Goal: Task Accomplishment & Management: Complete application form

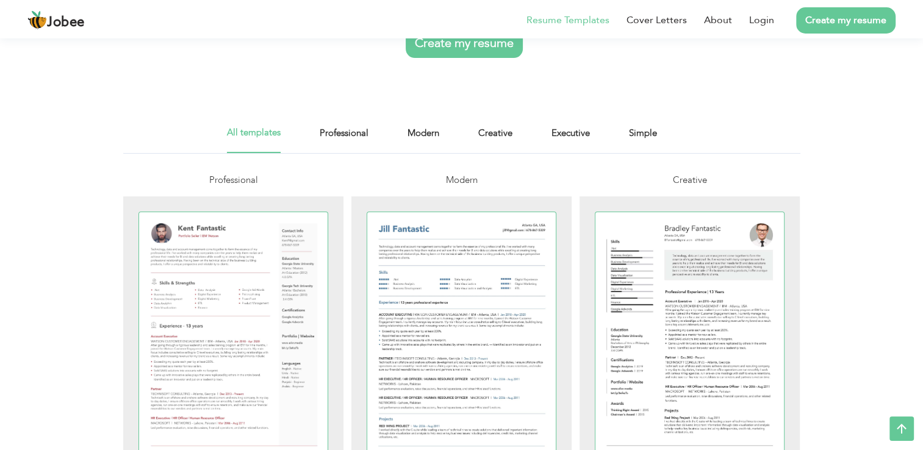
scroll to position [168, 0]
click at [282, 340] on div at bounding box center [233, 334] width 189 height 245
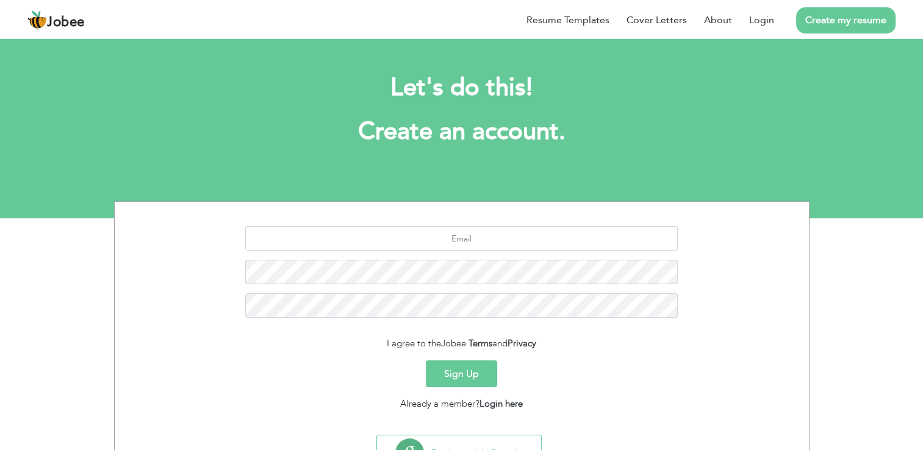
click at [246, 327] on div at bounding box center [462, 276] width 676 height 101
click at [461, 240] on input "text" at bounding box center [461, 238] width 433 height 24
type input "shivanikandhimalla@gmail.com"
click at [458, 378] on button "Sign Up" at bounding box center [461, 374] width 71 height 27
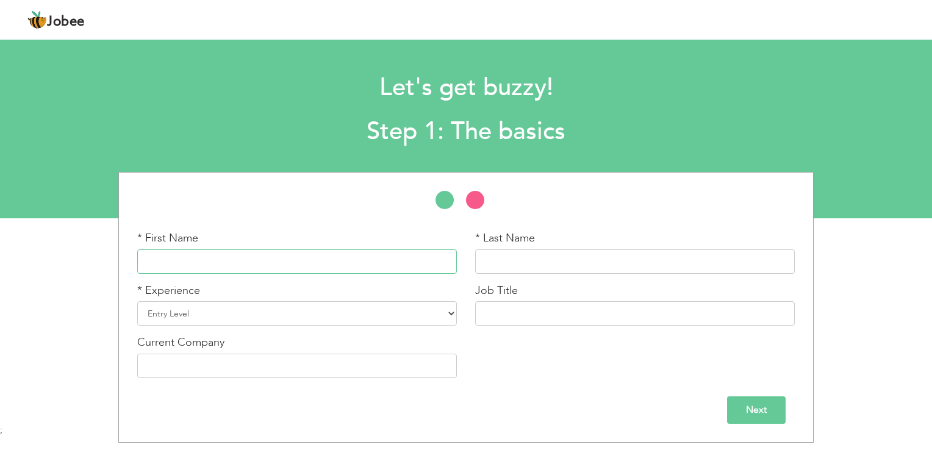
click at [260, 267] on input "text" at bounding box center [297, 262] width 320 height 24
type input "k shivani"
click at [457, 317] on div "* Experience Entry Level Less than 1 Year 1 Year 2 Years 3 Years 4 Years 5 Year…" at bounding box center [297, 309] width 338 height 52
click at [451, 317] on select "Entry Level Less than 1 Year 1 Year 2 Years 3 Years 4 Years 5 Years 6 Years 7 Y…" at bounding box center [297, 313] width 320 height 24
select select "2"
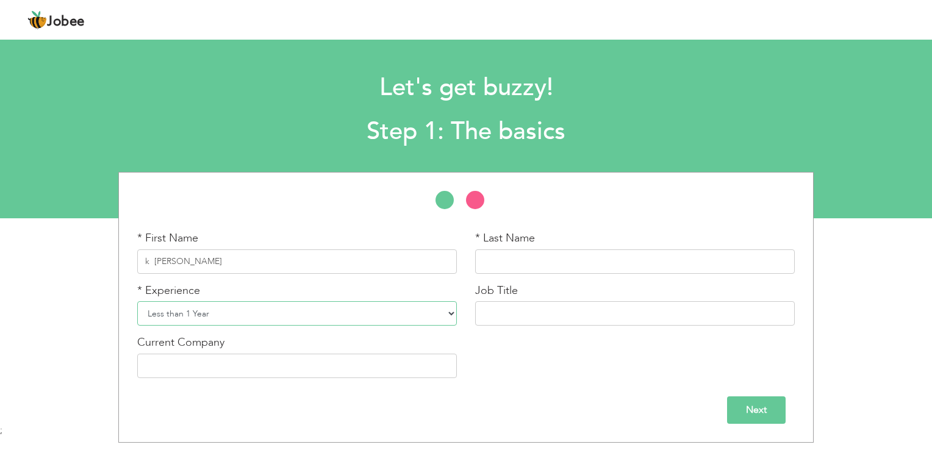
click at [137, 301] on select "Entry Level Less than 1 Year 1 Year 2 Years 3 Years 4 Years 5 Years 6 Years 7 Y…" at bounding box center [297, 313] width 320 height 24
click at [372, 376] on input "text" at bounding box center [297, 366] width 320 height 24
click at [354, 370] on input "text" at bounding box center [297, 366] width 320 height 24
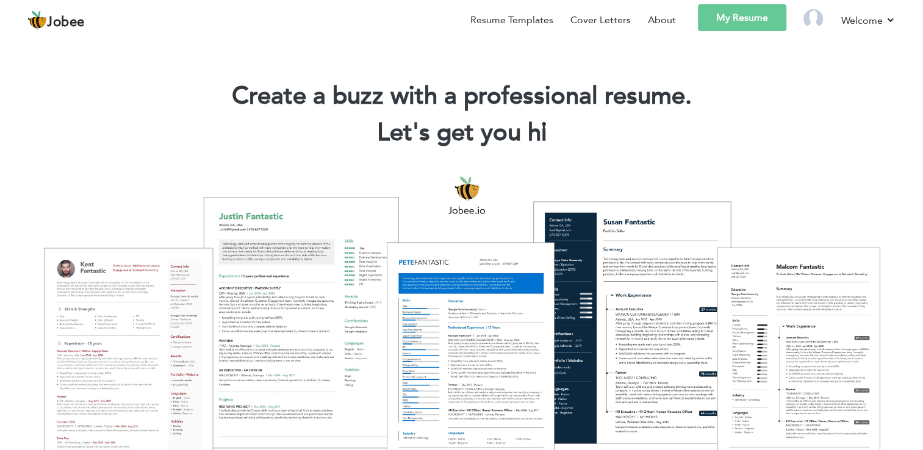
click at [649, 273] on div at bounding box center [461, 319] width 905 height 320
click at [313, 284] on div at bounding box center [461, 319] width 905 height 320
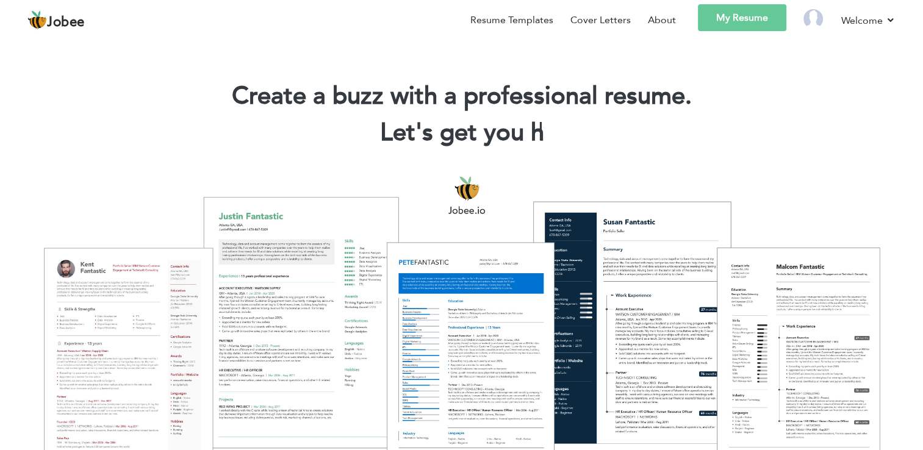
click at [313, 284] on div at bounding box center [461, 319] width 905 height 320
click at [281, 316] on div at bounding box center [461, 319] width 905 height 320
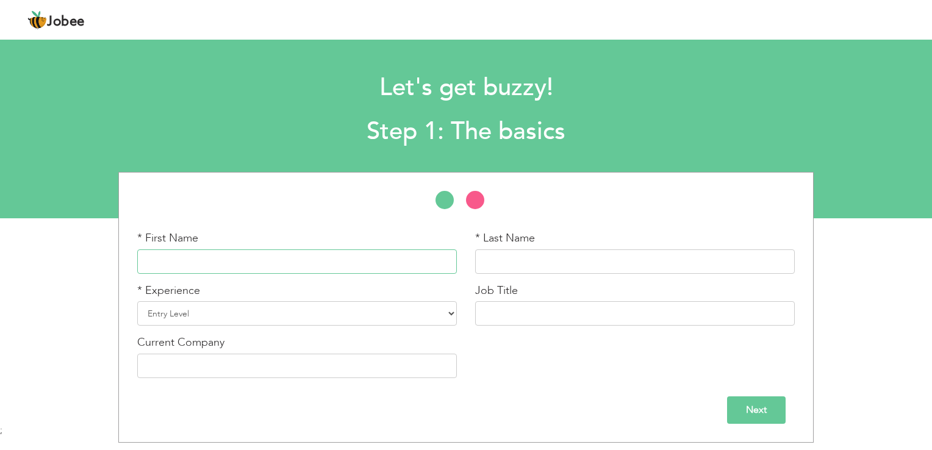
click at [254, 254] on input "text" at bounding box center [297, 262] width 320 height 24
type input "k shivani"
click at [200, 312] on select "Entry Level Less than 1 Year 1 Year 2 Years 3 Years 4 Years 5 Years 6 Years 7 Y…" at bounding box center [297, 313] width 320 height 24
select select "2"
click at [137, 301] on select "Entry Level Less than 1 Year 1 Year 2 Years 3 Years 4 Years 5 Years 6 Years 7 Y…" at bounding box center [297, 313] width 320 height 24
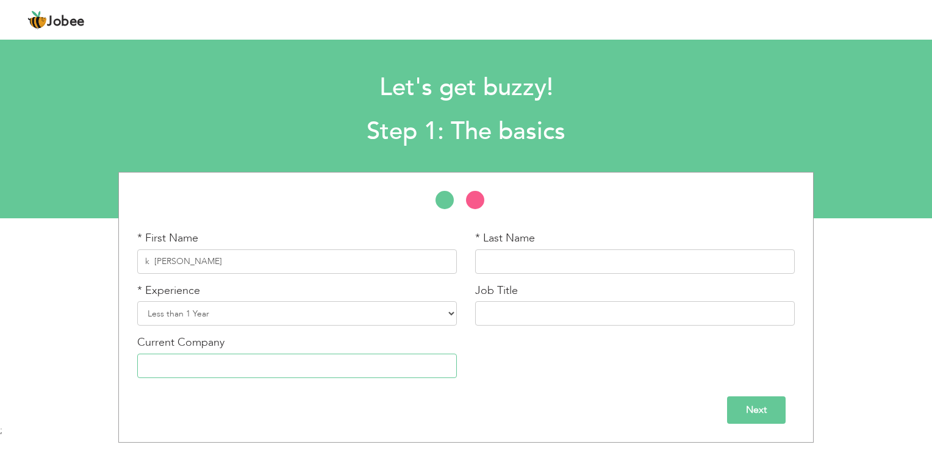
click at [206, 367] on input "text" at bounding box center [297, 366] width 320 height 24
type input "n"
type input "0"
click at [528, 261] on input "text" at bounding box center [635, 262] width 320 height 24
click at [178, 267] on input "k shivani" at bounding box center [297, 262] width 320 height 24
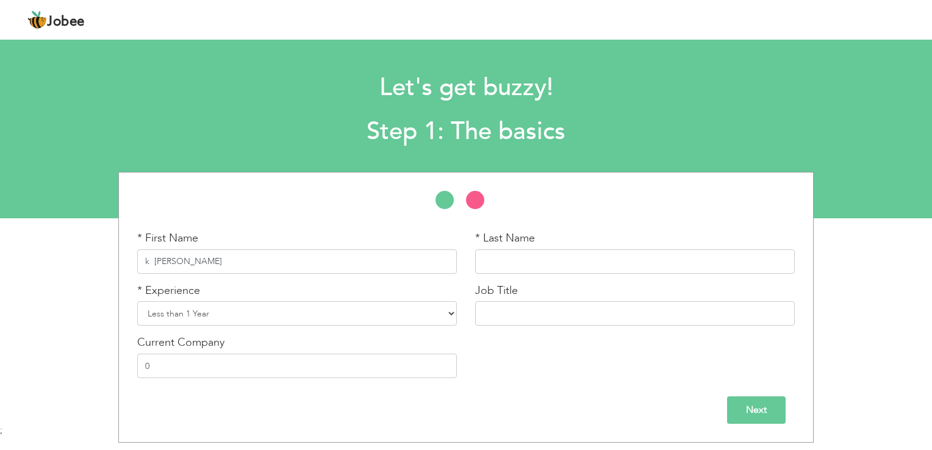
click at [178, 267] on input "k shivani" at bounding box center [297, 262] width 320 height 24
type input "kandhimalla"
click at [511, 263] on input "text" at bounding box center [635, 262] width 320 height 24
type input "[DEMOGRAPHIC_DATA]"
click at [511, 325] on input "text" at bounding box center [635, 313] width 320 height 24
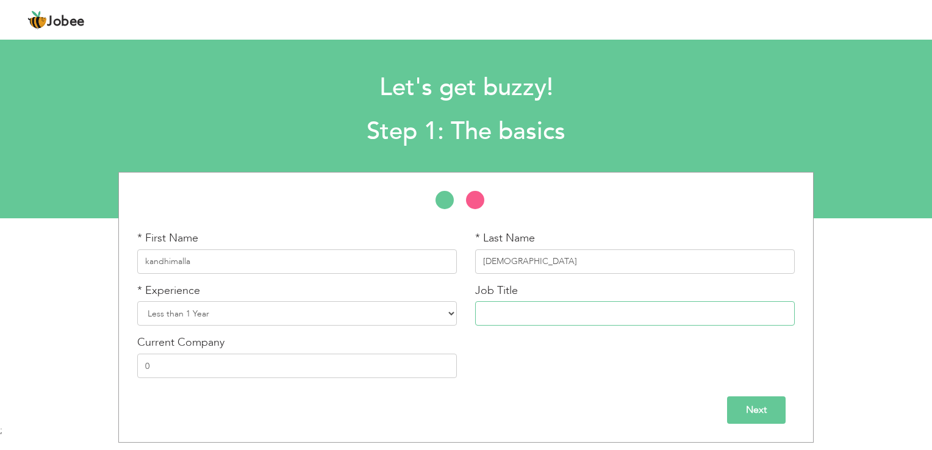
click at [522, 313] on input "text" at bounding box center [635, 313] width 320 height 24
type input "digital marketing"
click at [754, 416] on input "Next" at bounding box center [756, 410] width 59 height 27
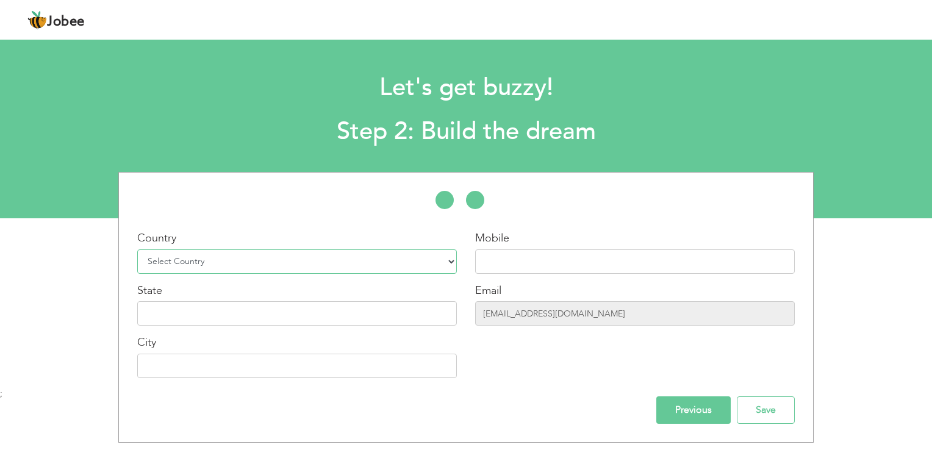
click at [212, 262] on select "Select Country Afghanistan Albania Algeria American Samoa Andorra Angola Anguil…" at bounding box center [297, 262] width 320 height 24
select select "99"
click at [137, 250] on select "Select Country Afghanistan Albania Algeria American Samoa Andorra Angola Anguil…" at bounding box center [297, 262] width 320 height 24
click at [378, 325] on input "text" at bounding box center [297, 313] width 320 height 24
click at [335, 314] on input "text" at bounding box center [297, 313] width 320 height 24
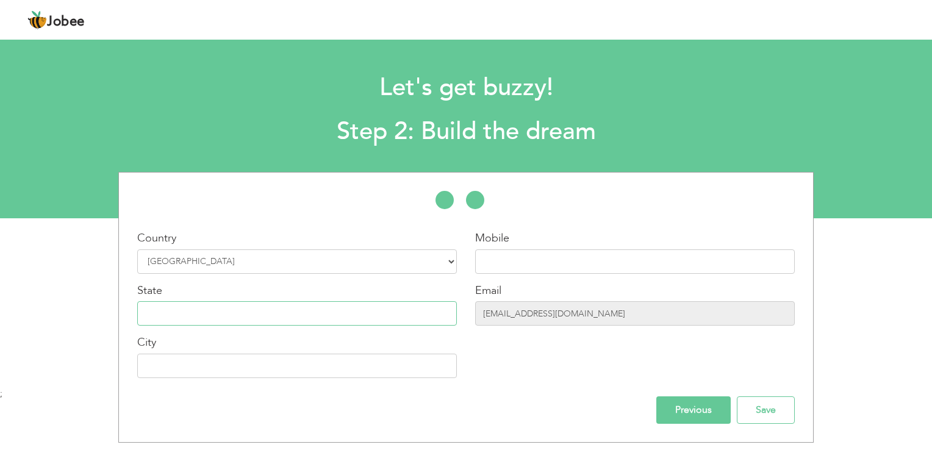
click at [335, 314] on input "text" at bounding box center [297, 313] width 320 height 24
type input "telangana"
click at [292, 362] on input "text" at bounding box center [297, 366] width 320 height 24
type input "y"
type input "[GEOGRAPHIC_DATA]"
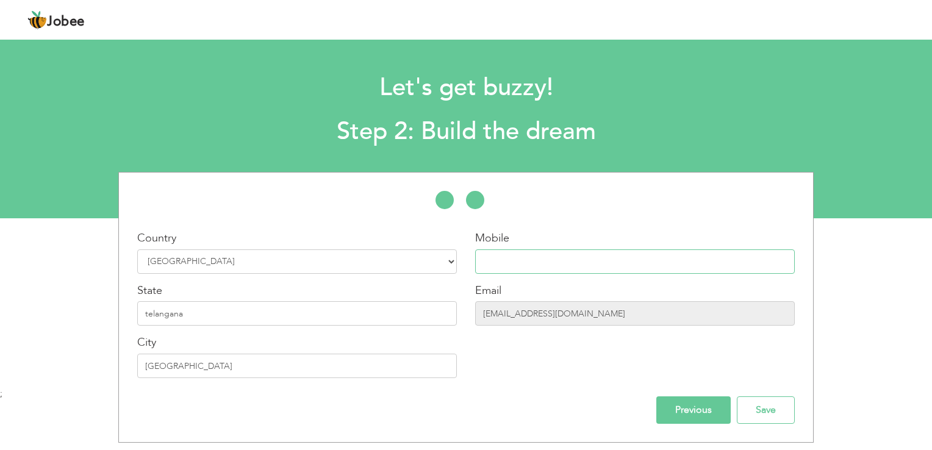
click at [527, 259] on input "text" at bounding box center [635, 262] width 320 height 24
drag, startPoint x: 527, startPoint y: 259, endPoint x: 523, endPoint y: 277, distance: 18.8
click at [523, 277] on div "Mobile Email shivanikandhimalla@gmail.com" at bounding box center [635, 309] width 338 height 157
type input "9390986085"
drag, startPoint x: 523, startPoint y: 277, endPoint x: 516, endPoint y: 314, distance: 37.2
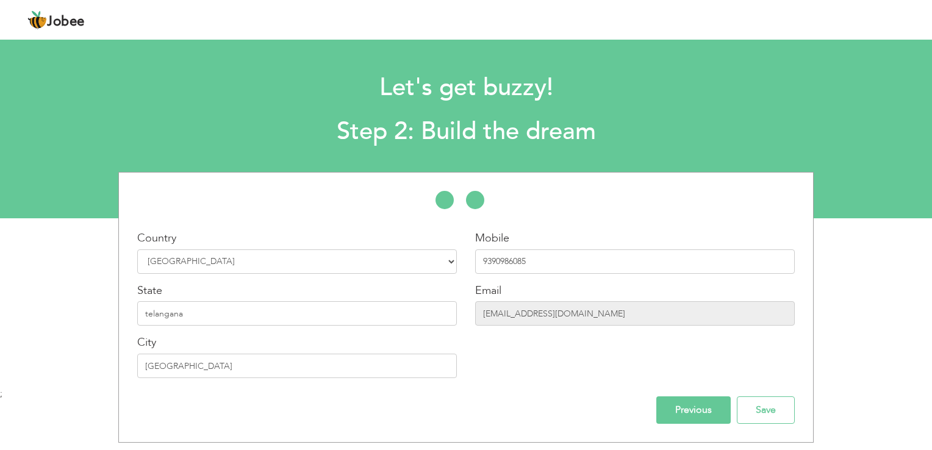
click at [516, 314] on div "Mobile 9390986085 Email shivanikandhimalla@gmail.com" at bounding box center [635, 309] width 338 height 157
click at [516, 314] on input "[EMAIL_ADDRESS][DOMAIN_NAME]" at bounding box center [635, 313] width 320 height 24
click at [595, 318] on input "[EMAIL_ADDRESS][DOMAIN_NAME]" at bounding box center [635, 313] width 320 height 24
drag, startPoint x: 595, startPoint y: 318, endPoint x: 622, endPoint y: 304, distance: 29.8
click at [622, 304] on input "[EMAIL_ADDRESS][DOMAIN_NAME]" at bounding box center [635, 313] width 320 height 24
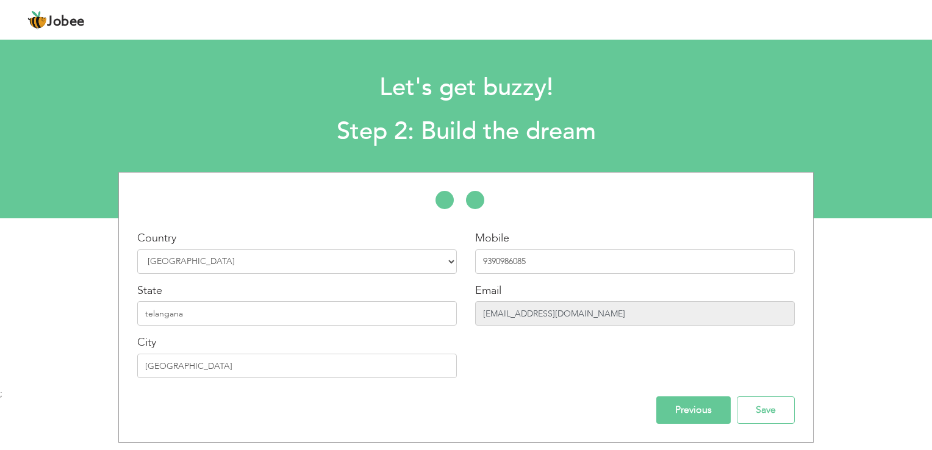
click at [622, 304] on input "[EMAIL_ADDRESS][DOMAIN_NAME]" at bounding box center [635, 313] width 320 height 24
click at [617, 380] on div "Mobile 9390986085 Email shivanikandhimalla@gmail.com" at bounding box center [635, 309] width 338 height 157
drag, startPoint x: 617, startPoint y: 380, endPoint x: 749, endPoint y: 409, distance: 135.6
click at [749, 409] on input "Save" at bounding box center [766, 410] width 58 height 27
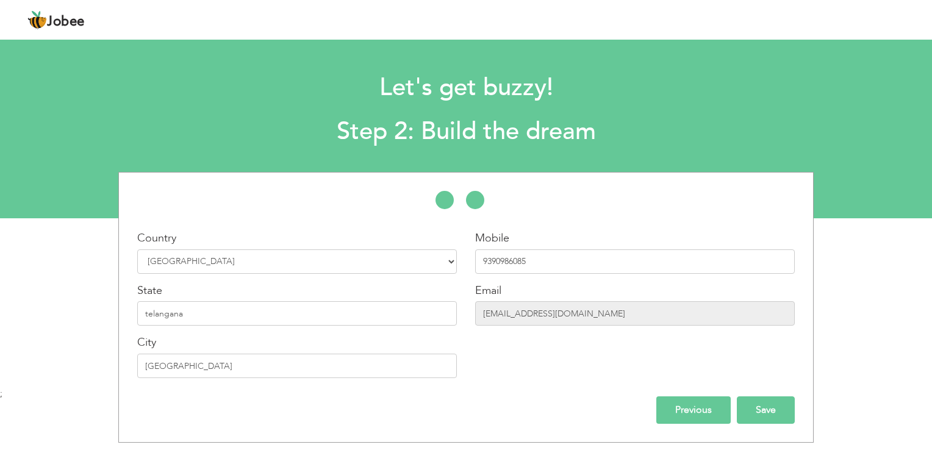
click at [749, 409] on input "Save" at bounding box center [766, 410] width 58 height 27
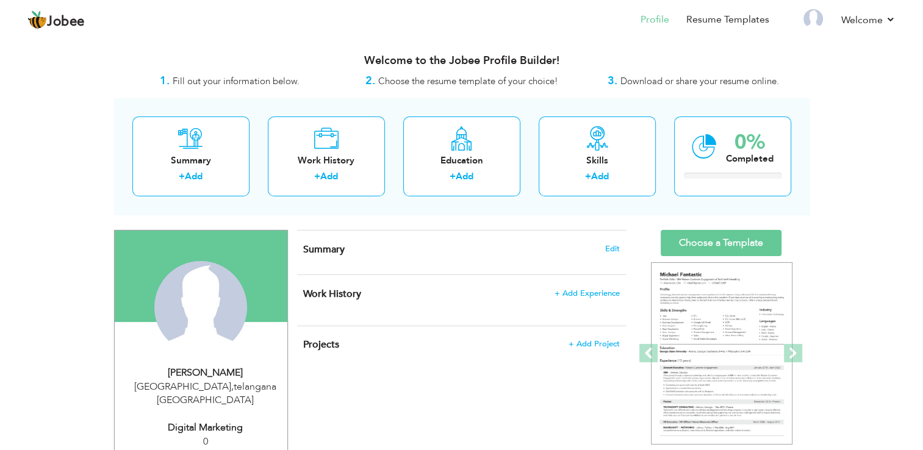
click at [838, 338] on div "View Resume Export PDF Profile Summary Public Link Experience Education Awards …" at bounding box center [461, 449] width 923 height 825
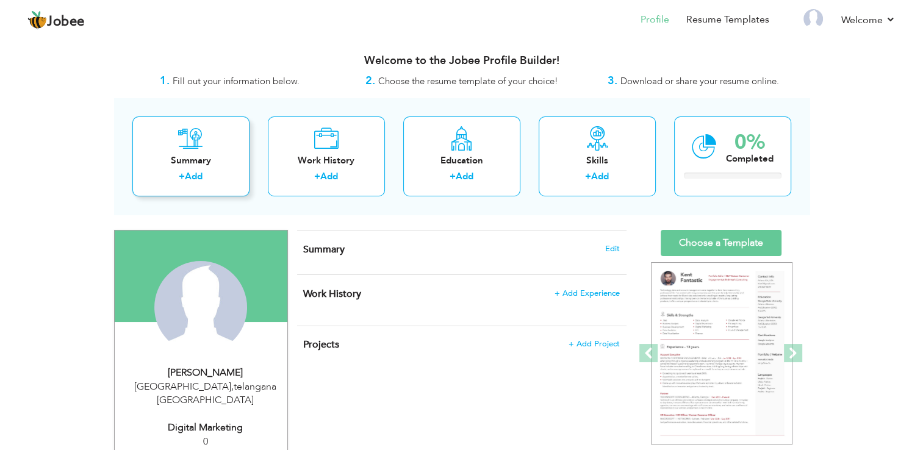
click at [198, 163] on div "Summary" at bounding box center [191, 160] width 98 height 13
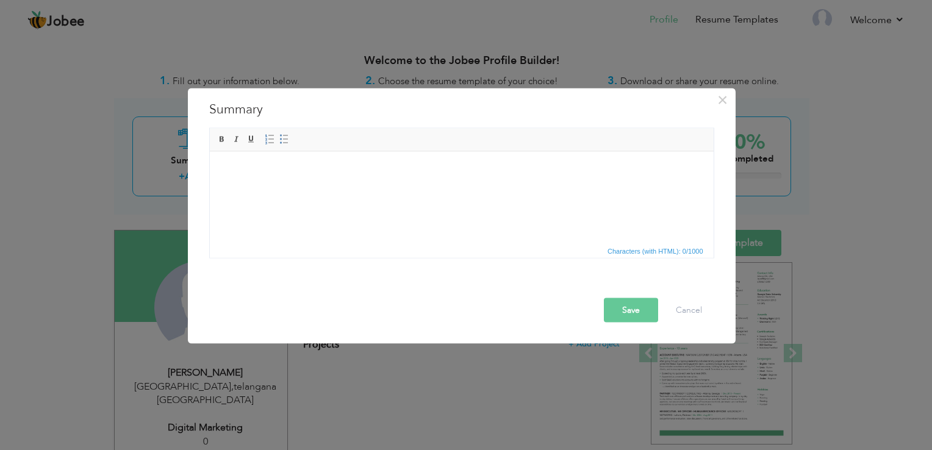
click at [860, 315] on div "× Summary Rich Text Editor, summaryEditor Editor toolbars Basic Styles Bold Ita…" at bounding box center [466, 225] width 932 height 450
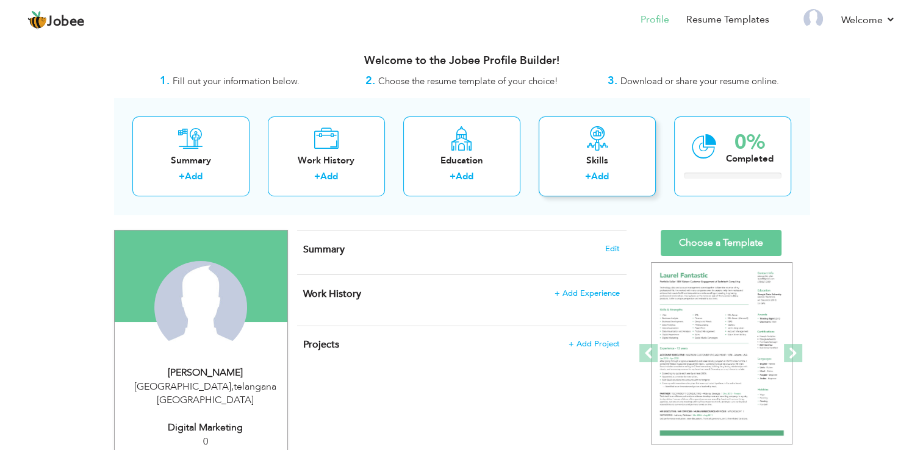
click at [582, 172] on div "+ Add" at bounding box center [598, 178] width 98 height 16
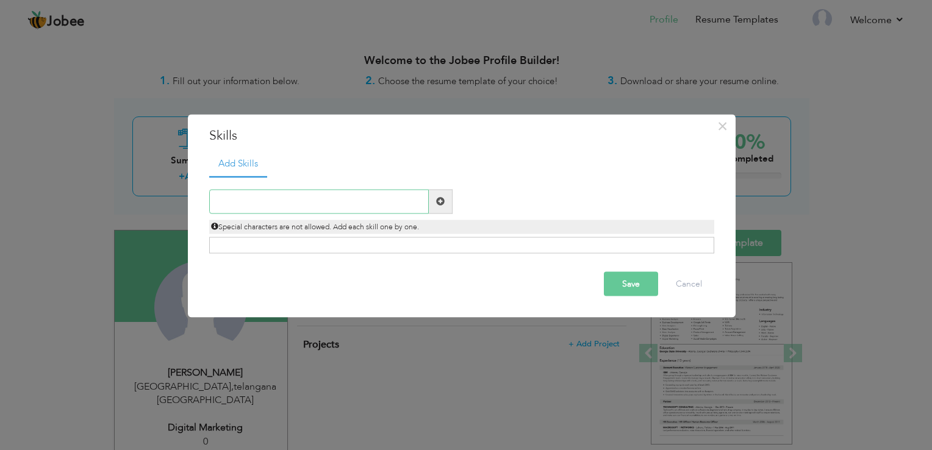
click at [275, 201] on input "text" at bounding box center [319, 201] width 220 height 24
type input "communication skills"
click at [619, 292] on button "Save" at bounding box center [631, 284] width 54 height 24
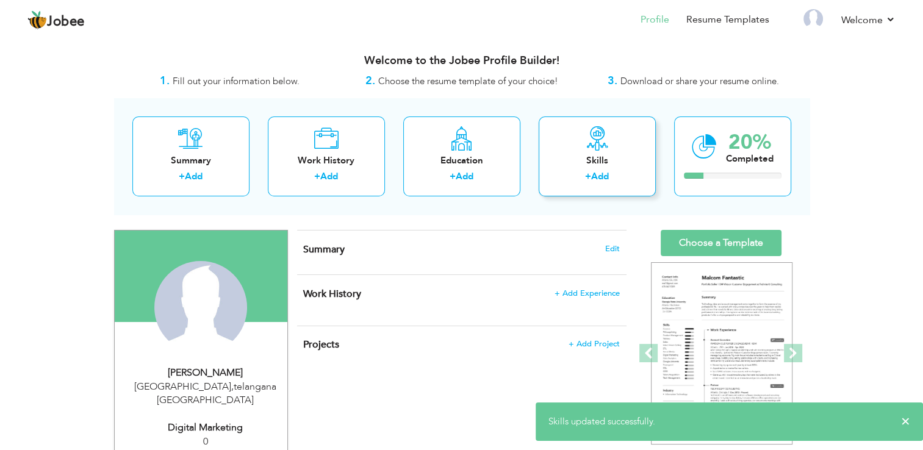
click at [577, 189] on div "Skills + Add" at bounding box center [597, 157] width 117 height 80
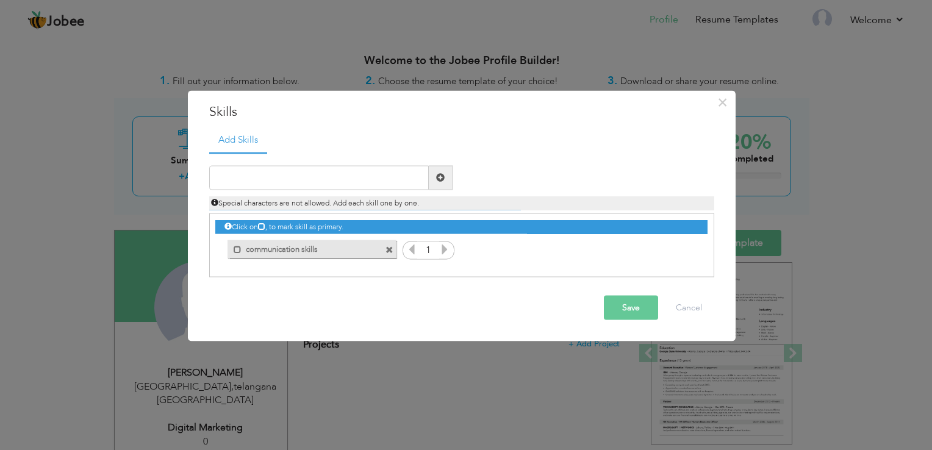
click at [495, 389] on div "× Skills Add Skills Duplicate entry Mark as primary skill. 1" at bounding box center [466, 225] width 932 height 450
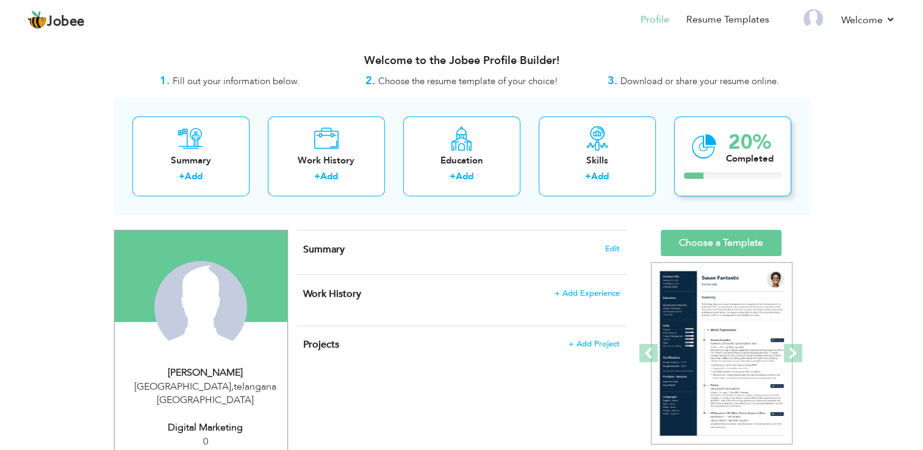
click at [730, 145] on div "20%" at bounding box center [750, 142] width 48 height 20
click at [497, 157] on div "Education" at bounding box center [462, 160] width 98 height 13
radio input "true"
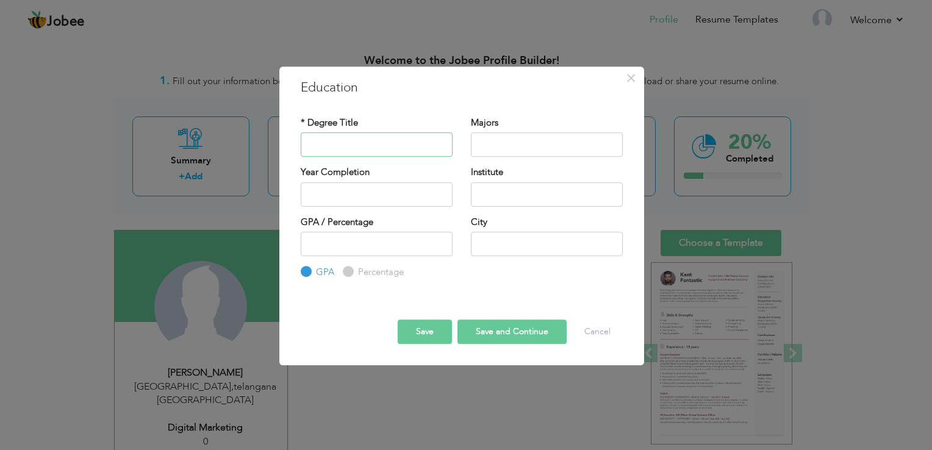
click at [354, 140] on input "text" at bounding box center [377, 144] width 152 height 24
type input "computer science and engineering"
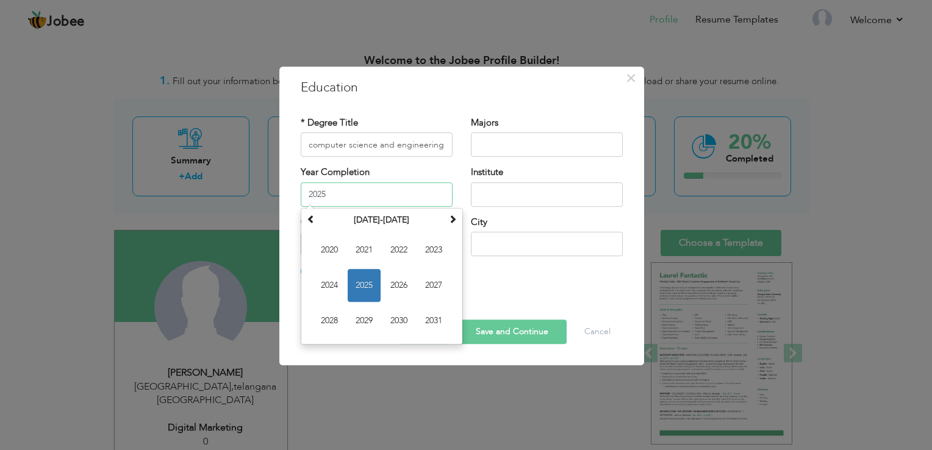
click at [340, 196] on input "2025" at bounding box center [377, 194] width 152 height 24
click at [392, 281] on span "2026" at bounding box center [399, 285] width 33 height 33
type input "2026"
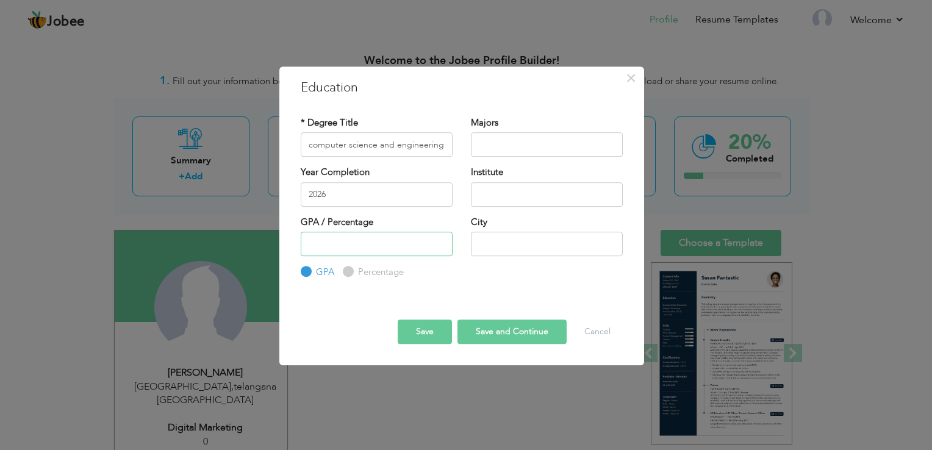
click at [364, 246] on input "number" at bounding box center [377, 244] width 152 height 24
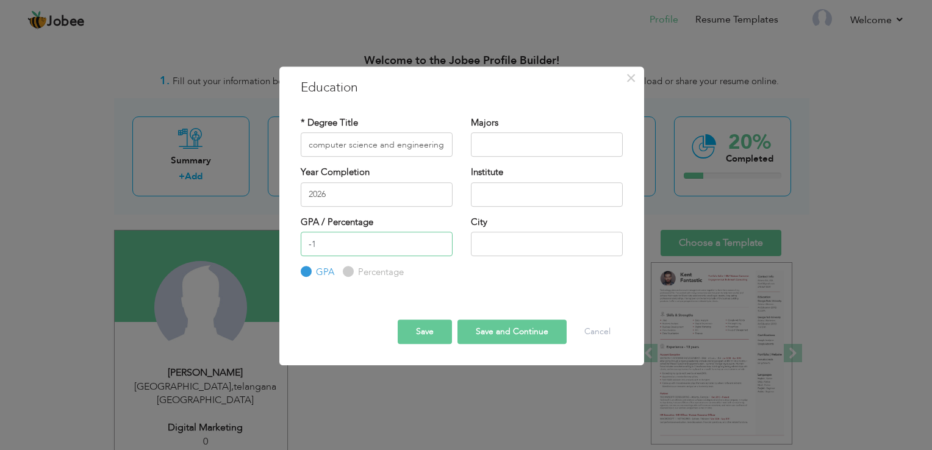
type input "-1"
click at [437, 250] on input "-1" at bounding box center [377, 244] width 152 height 24
type input "80"
click at [528, 151] on input "text" at bounding box center [547, 144] width 152 height 24
click at [498, 248] on input "text" at bounding box center [547, 244] width 152 height 24
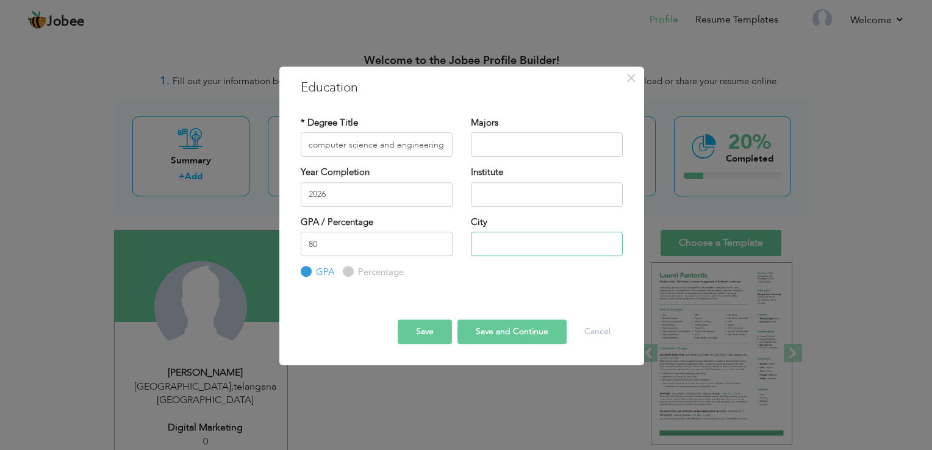
type input "[GEOGRAPHIC_DATA]"
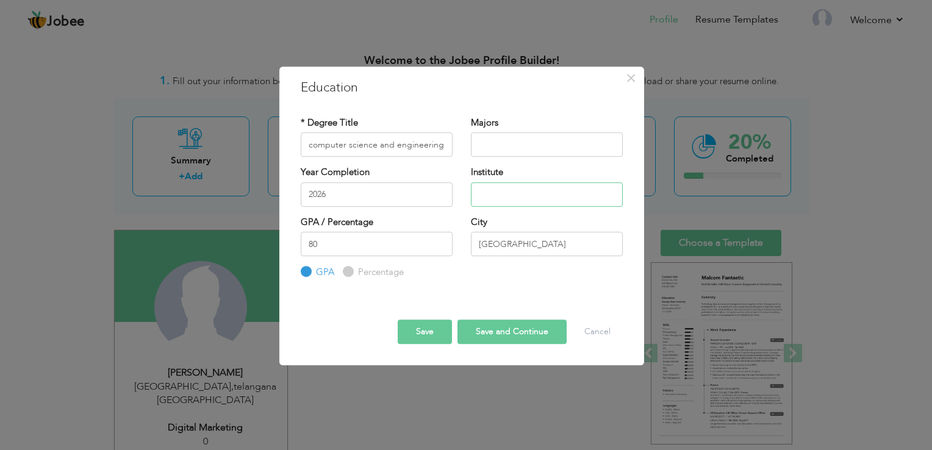
click at [509, 197] on input "text" at bounding box center [547, 194] width 152 height 24
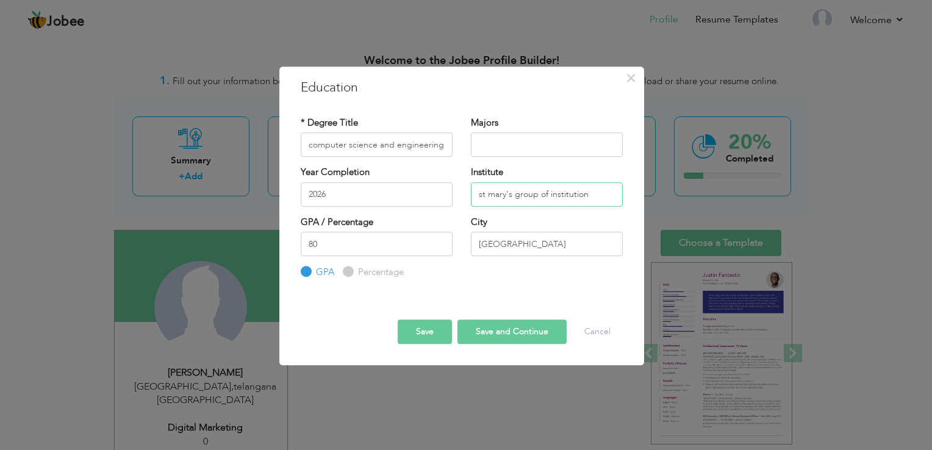
type input "st mary's group of institution"
click at [539, 153] on input "text" at bounding box center [547, 144] width 152 height 24
type input "no"
click at [516, 332] on button "Save and Continue" at bounding box center [512, 332] width 109 height 24
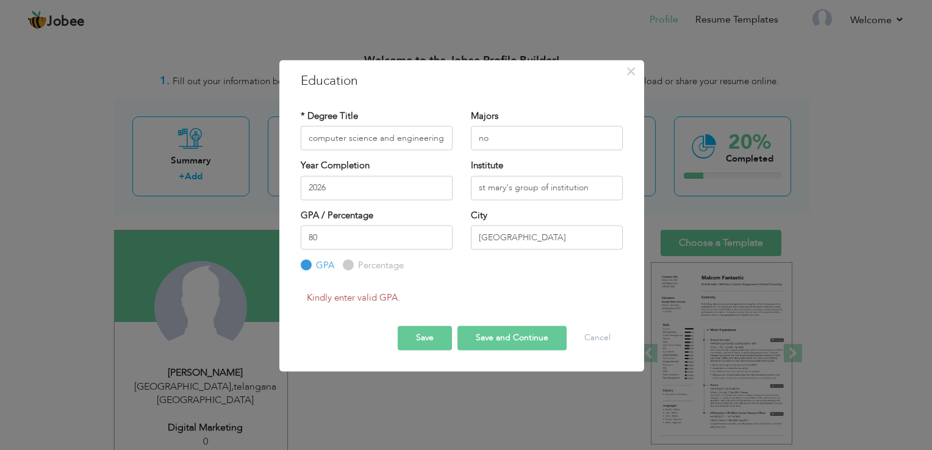
click at [508, 337] on button "Save and Continue" at bounding box center [512, 338] width 109 height 24
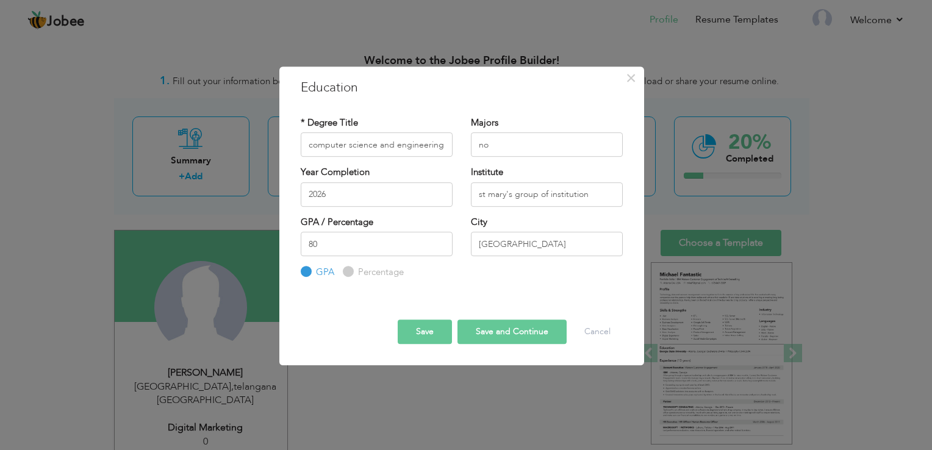
click at [508, 337] on button "Save and Continue" at bounding box center [512, 332] width 109 height 24
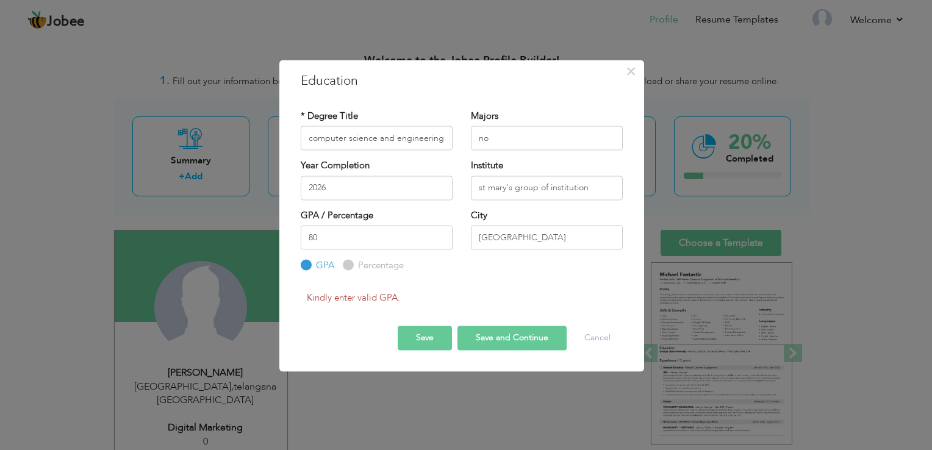
click at [508, 337] on button "Save and Continue" at bounding box center [512, 338] width 109 height 24
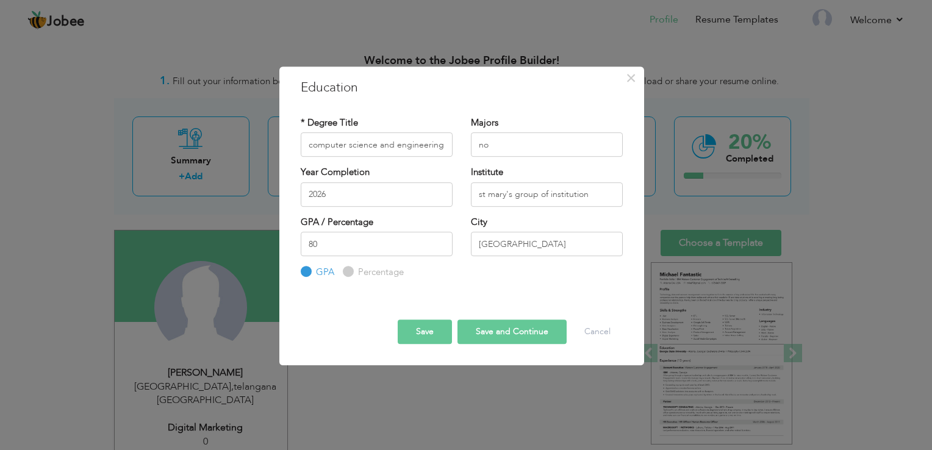
click at [508, 337] on button "Save and Continue" at bounding box center [512, 332] width 109 height 24
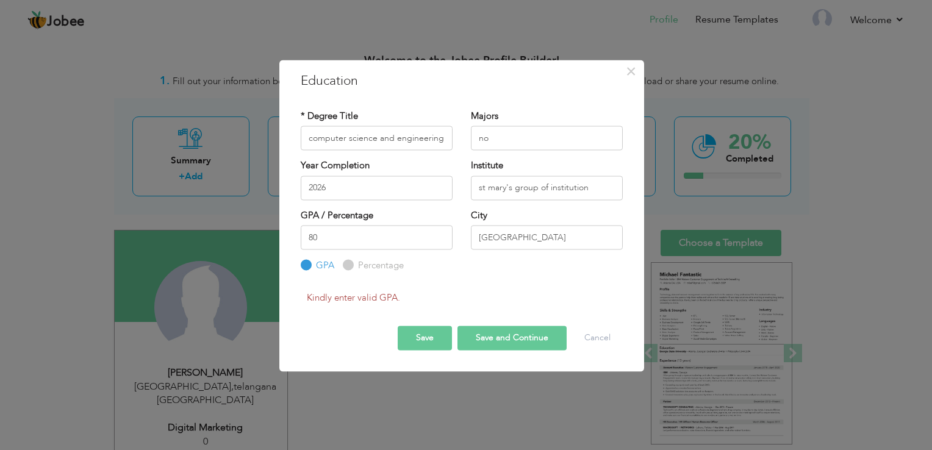
click at [508, 337] on button "Save and Continue" at bounding box center [512, 338] width 109 height 24
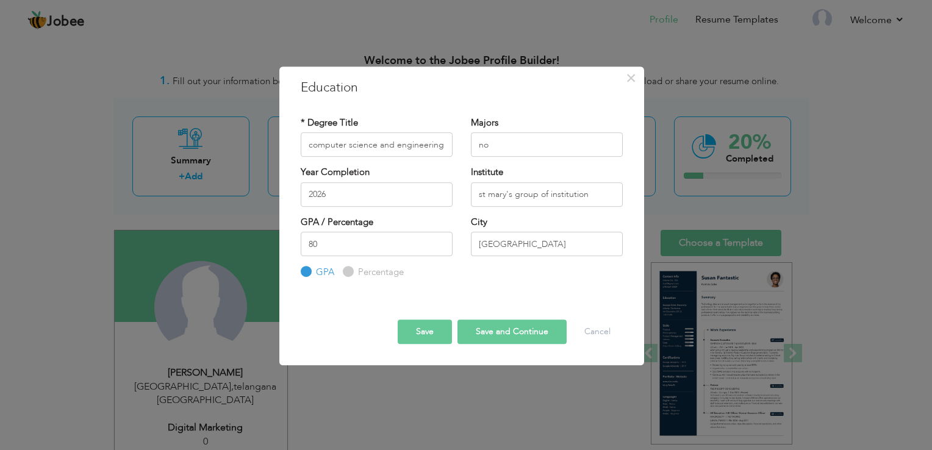
click at [508, 337] on button "Save and Continue" at bounding box center [512, 332] width 109 height 24
drag, startPoint x: 508, startPoint y: 337, endPoint x: 718, endPoint y: 340, distance: 209.3
click at [718, 340] on div "× Education * Degree Title computer science and engineering Majors no" at bounding box center [466, 225] width 932 height 450
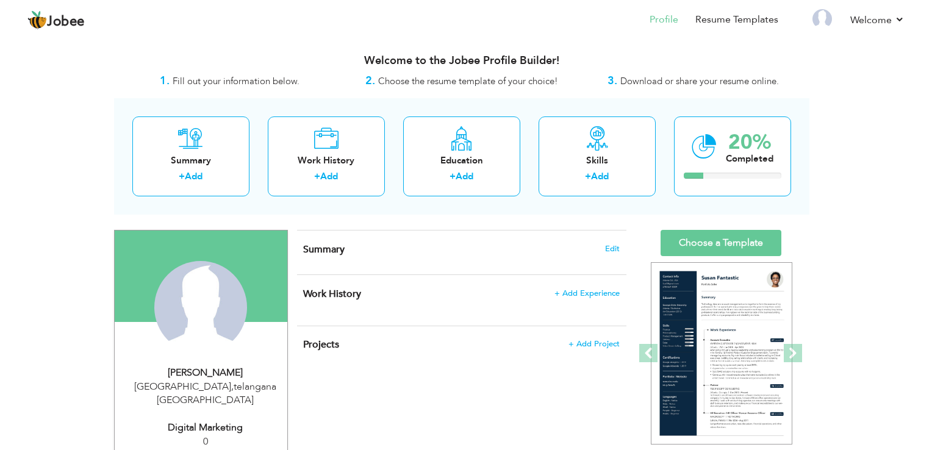
click at [718, 340] on body "Jobee Profile Resume Templates Resume Templates Cover Letters About My Resume W…" at bounding box center [466, 431] width 932 height 862
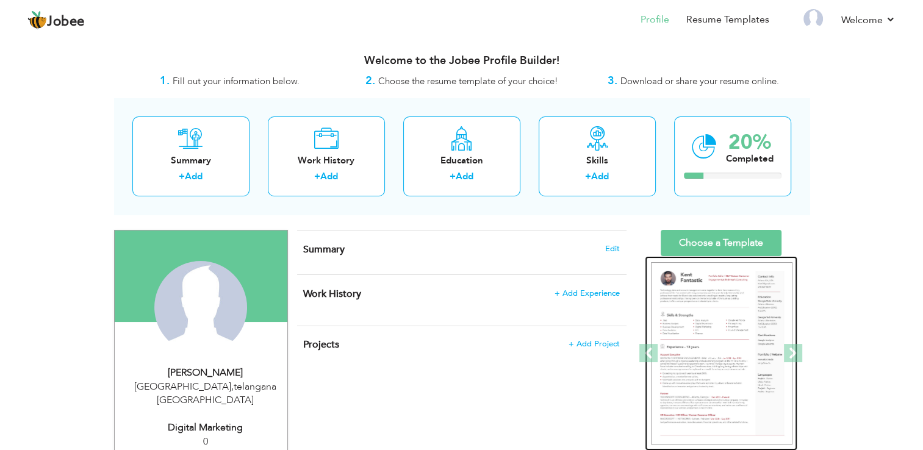
click at [718, 340] on img at bounding box center [722, 353] width 142 height 183
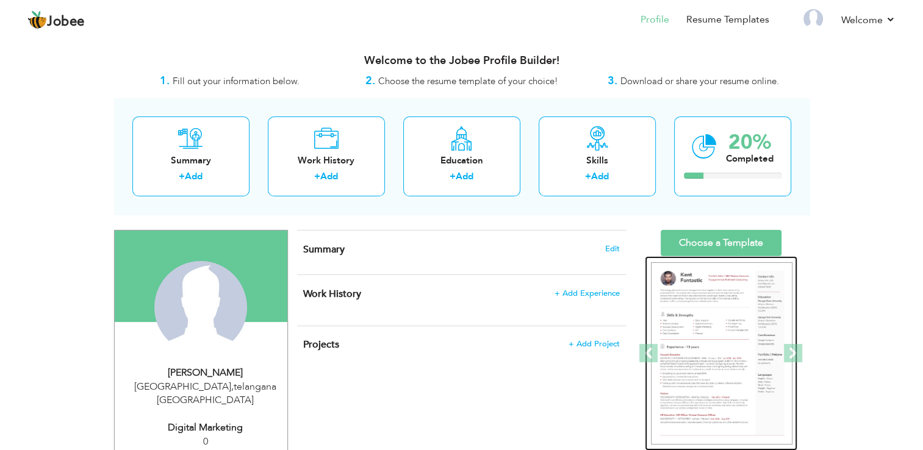
click at [718, 340] on img at bounding box center [722, 353] width 142 height 183
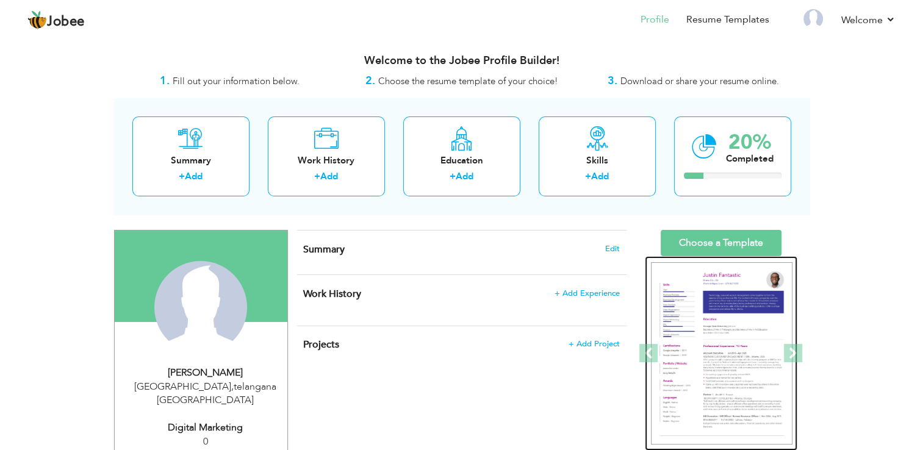
click at [718, 340] on img at bounding box center [722, 353] width 142 height 183
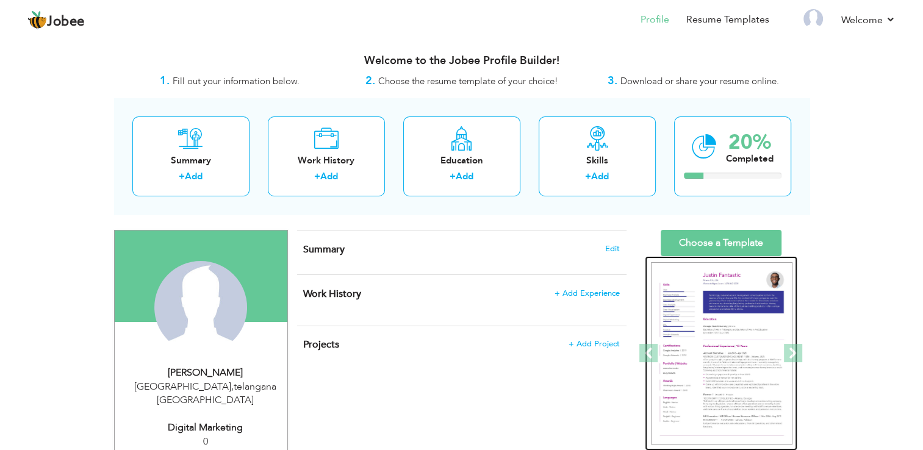
click at [718, 340] on img at bounding box center [722, 353] width 142 height 183
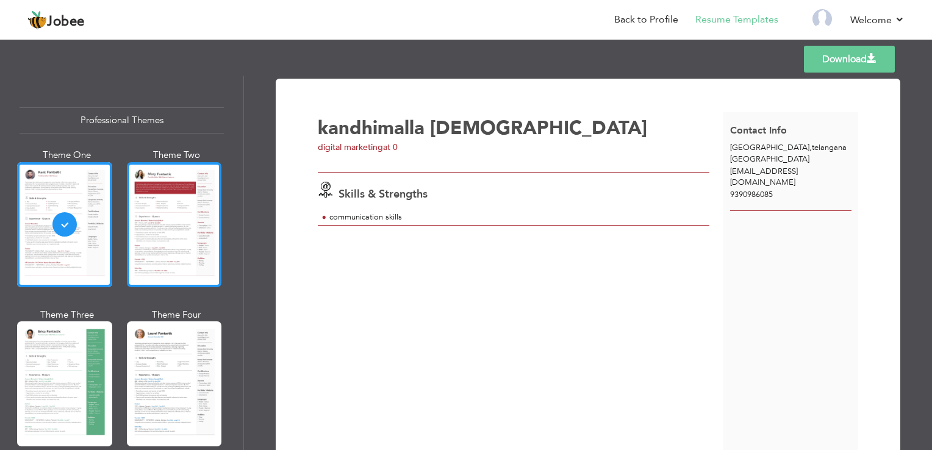
click at [189, 215] on div at bounding box center [174, 224] width 95 height 125
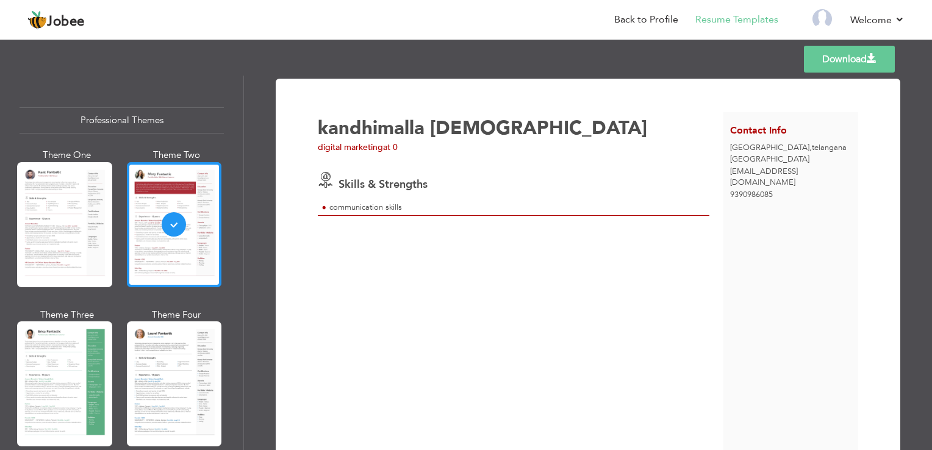
click at [189, 215] on div at bounding box center [174, 224] width 95 height 125
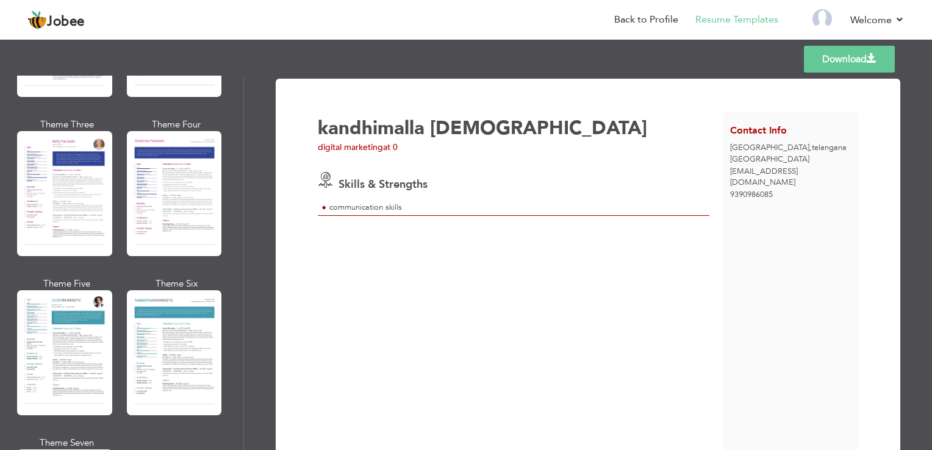
scroll to position [1618, 0]
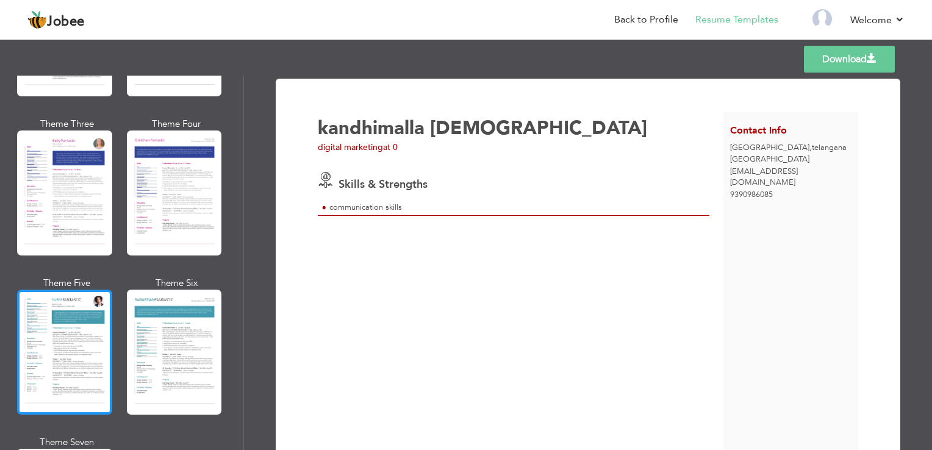
click at [75, 344] on div at bounding box center [64, 352] width 95 height 125
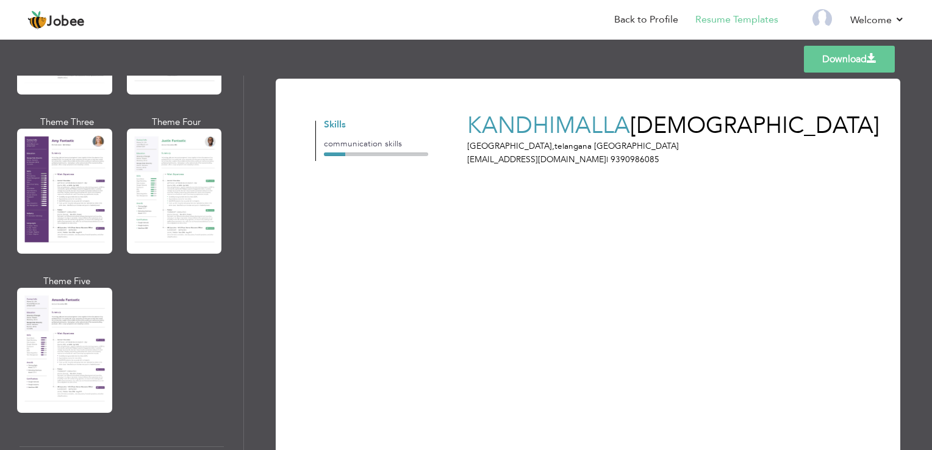
scroll to position [1087, 0]
click at [630, 118] on span "[DEMOGRAPHIC_DATA]" at bounding box center [755, 125] width 250 height 31
click at [630, 131] on span "[DEMOGRAPHIC_DATA]" at bounding box center [755, 125] width 250 height 31
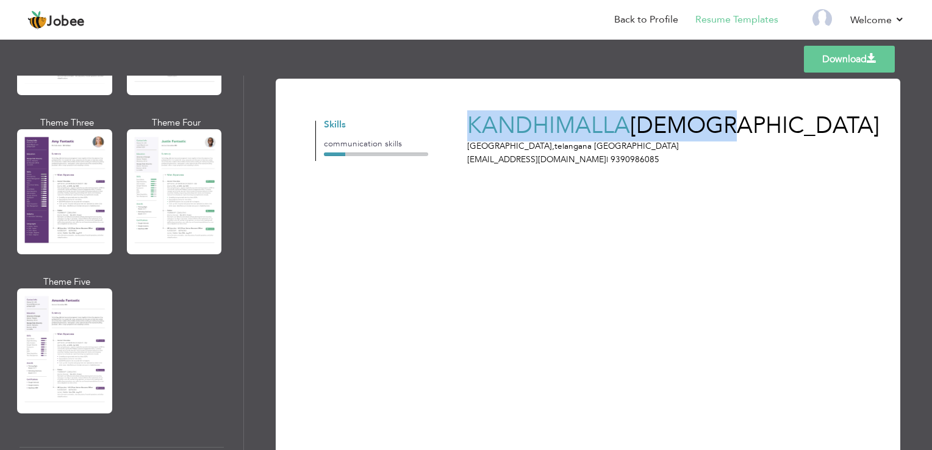
click at [630, 131] on span "[DEMOGRAPHIC_DATA]" at bounding box center [755, 125] width 250 height 31
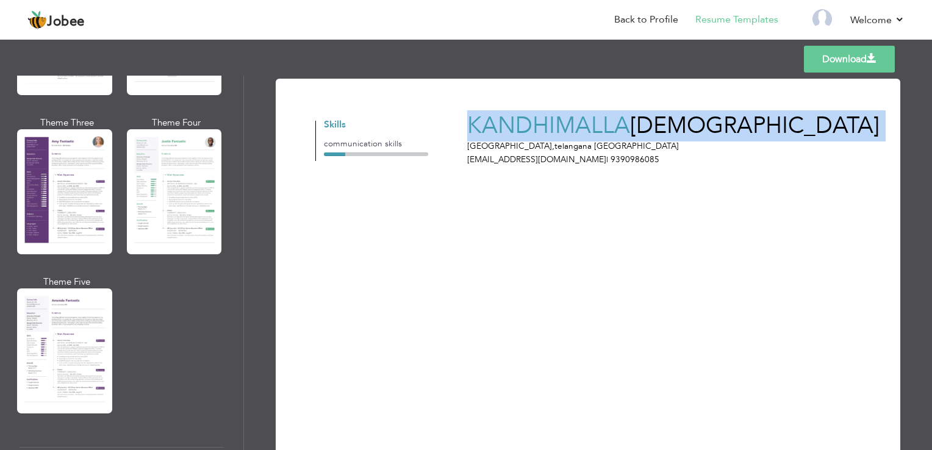
click at [630, 131] on span "[DEMOGRAPHIC_DATA]" at bounding box center [755, 125] width 250 height 31
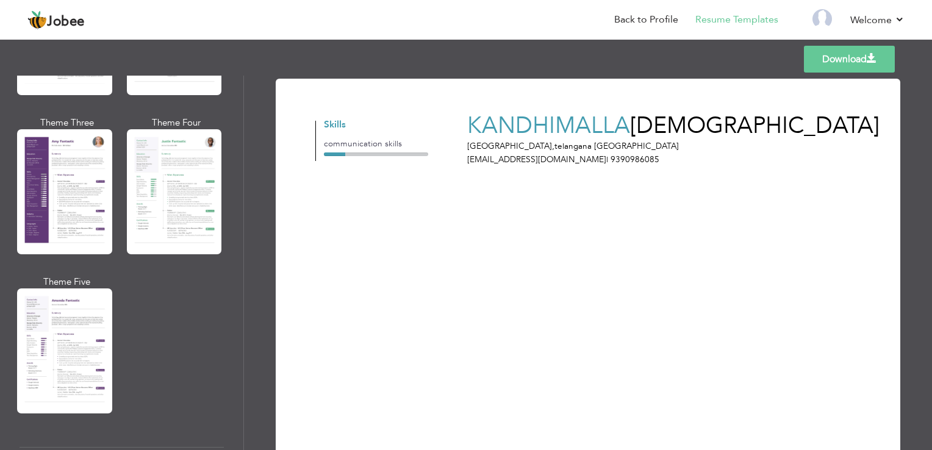
drag, startPoint x: 628, startPoint y: 131, endPoint x: 675, endPoint y: 204, distance: 87.2
click at [675, 204] on div "Download [PERSON_NAME] [GEOGRAPHIC_DATA] , [GEOGRAPHIC_DATA] [GEOGRAPHIC_DATA] …" at bounding box center [588, 285] width 582 height 383
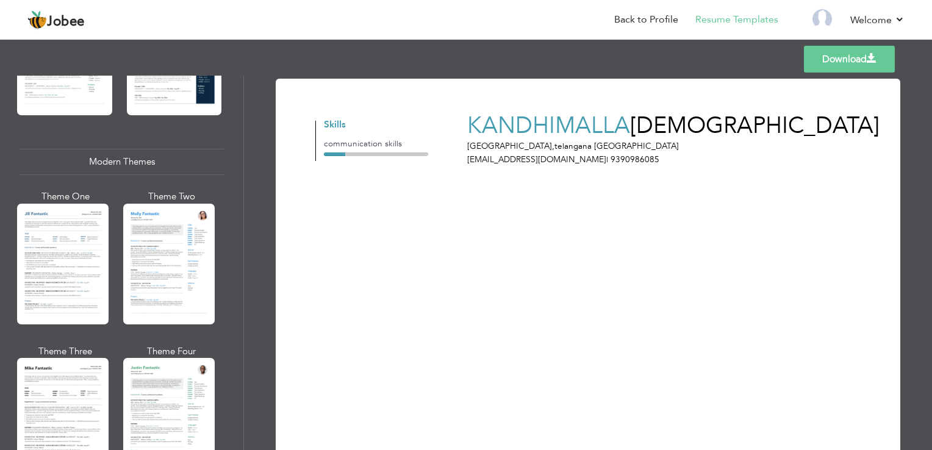
scroll to position [489, 0]
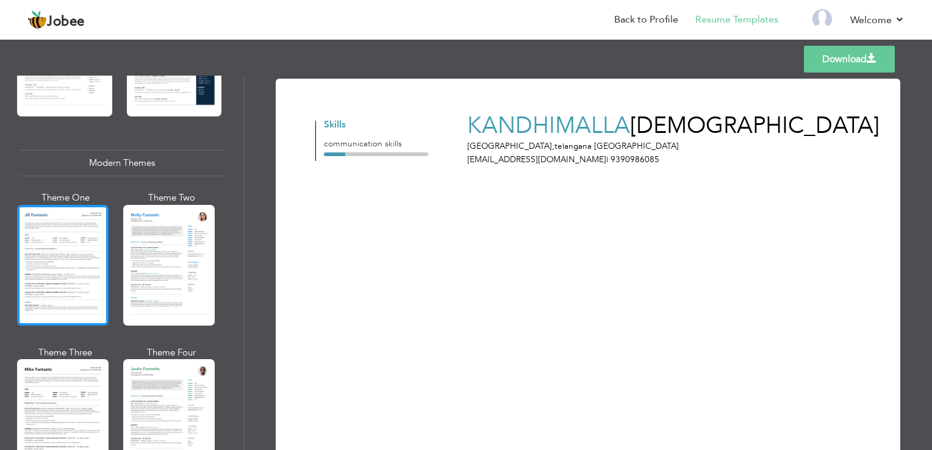
click at [59, 262] on div at bounding box center [63, 265] width 92 height 121
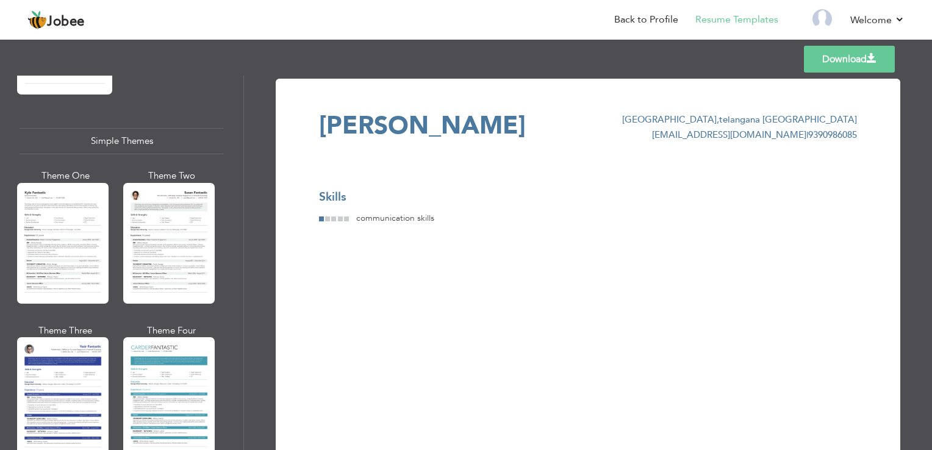
scroll to position [2115, 0]
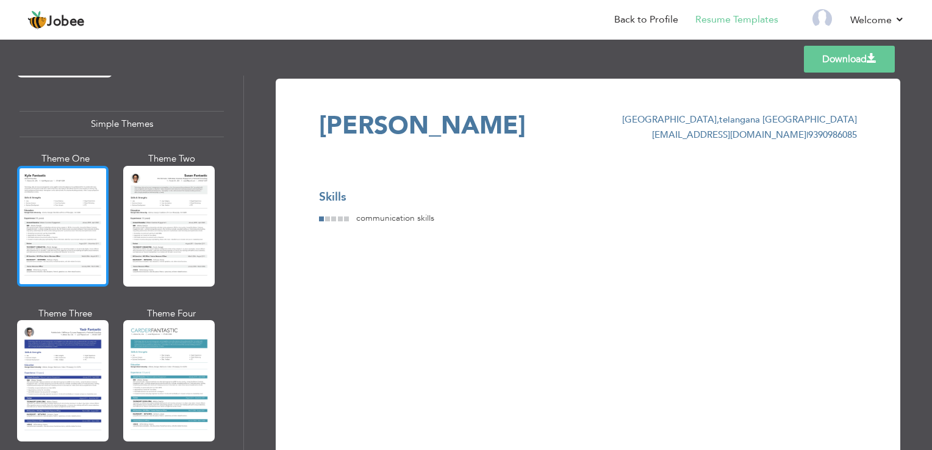
click at [67, 217] on div at bounding box center [63, 226] width 92 height 121
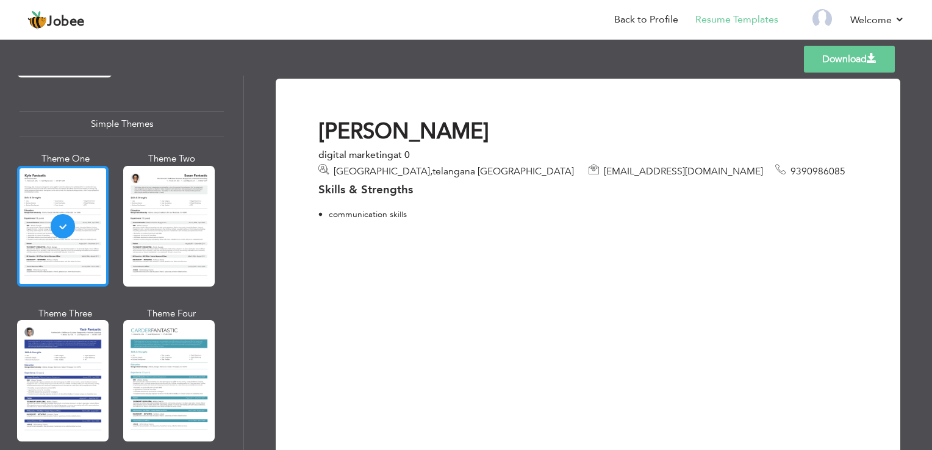
click at [74, 213] on div at bounding box center [63, 226] width 92 height 121
click at [44, 244] on div at bounding box center [63, 226] width 92 height 121
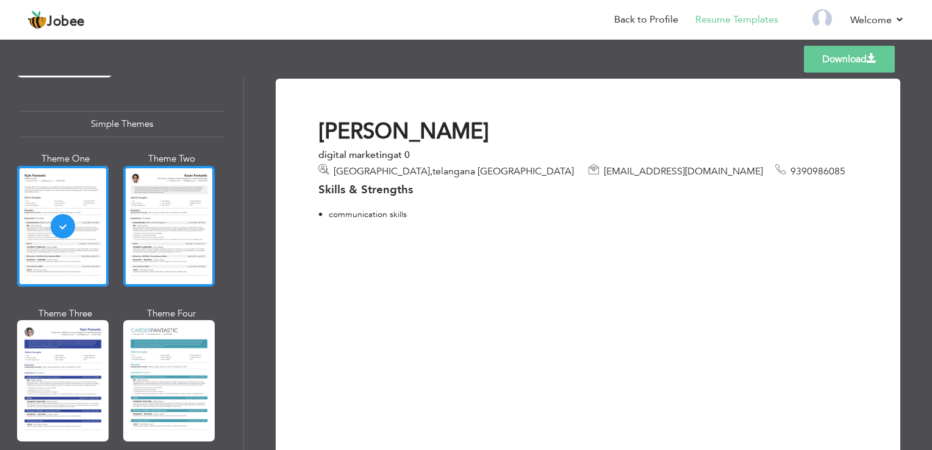
click at [142, 172] on div at bounding box center [169, 226] width 92 height 121
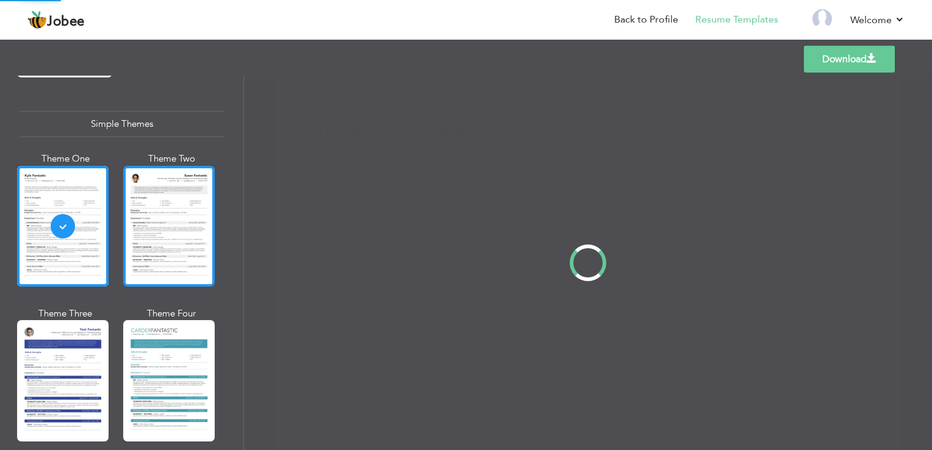
click at [142, 172] on div "Professional Themes Theme One Theme Two Theme Three Theme Four" at bounding box center [466, 263] width 932 height 375
